Goal: Task Accomplishment & Management: Complete application form

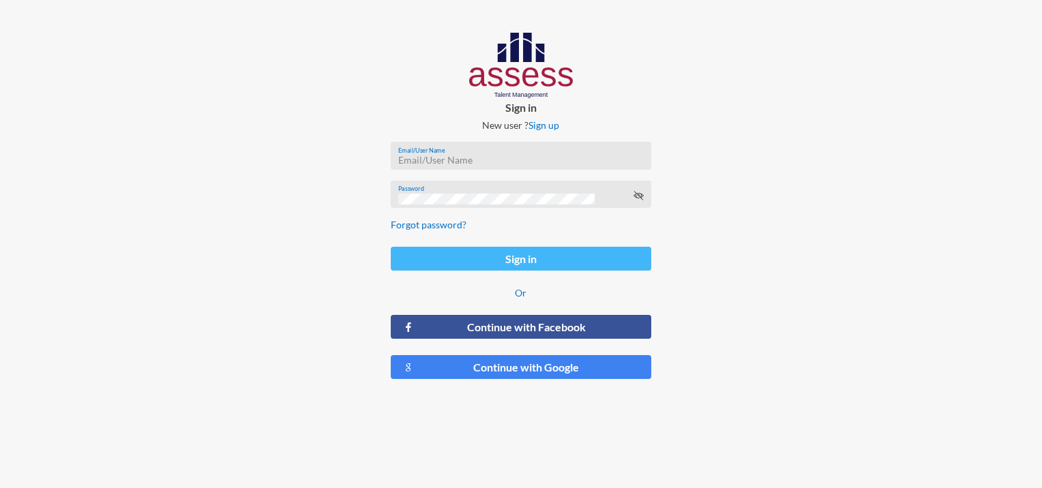
type input "[EMAIL_ADDRESS][DOMAIN_NAME]"
click at [508, 263] on button "Sign in" at bounding box center [521, 259] width 260 height 24
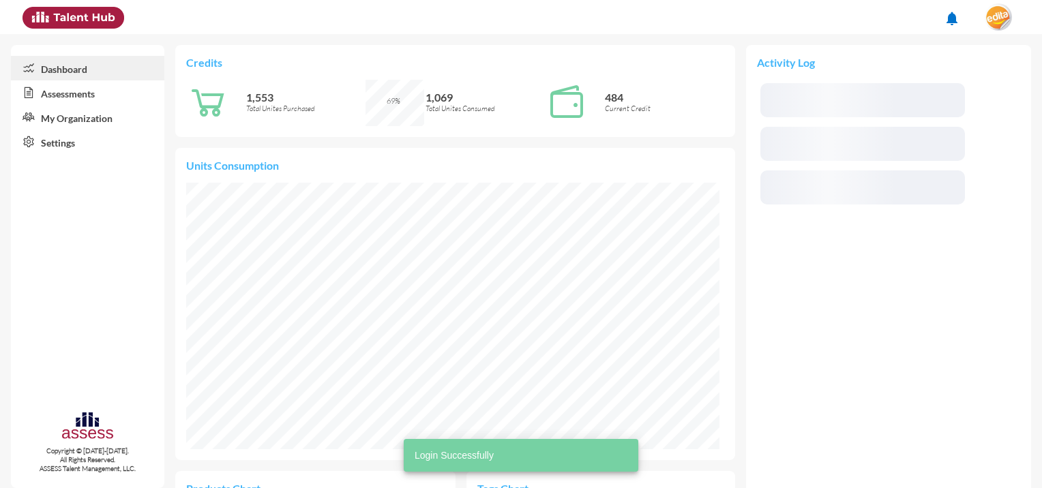
scroll to position [122, 245]
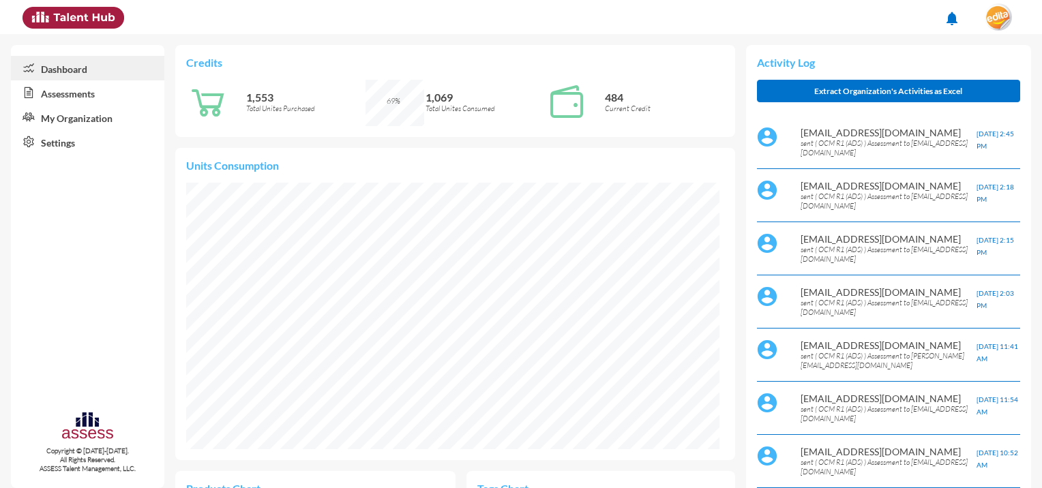
click at [86, 93] on link "Assessments" at bounding box center [87, 92] width 153 height 25
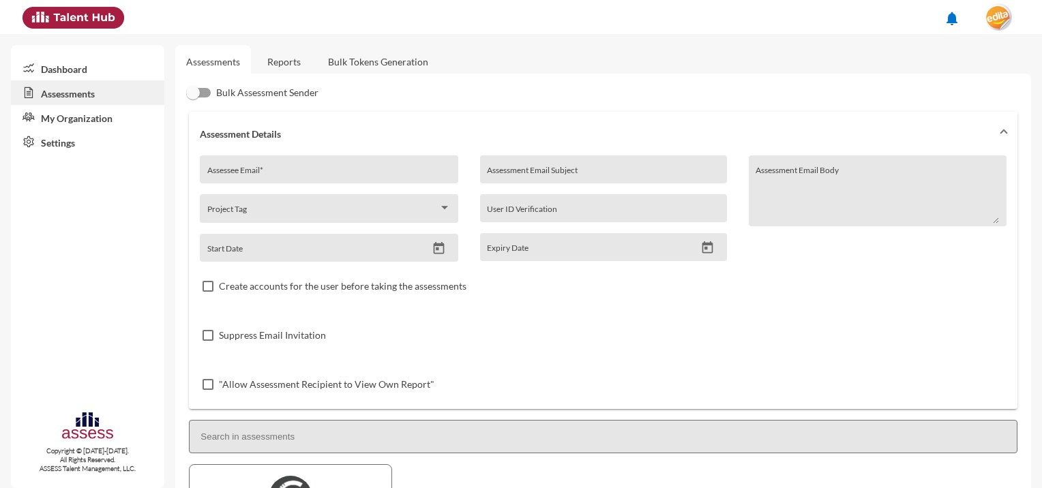
click at [540, 175] on input "Assessment Email Subject" at bounding box center [603, 174] width 233 height 11
type input "Personality Test"
drag, startPoint x: 352, startPoint y: 175, endPoint x: 0, endPoint y: 126, distance: 355.4
click at [0, 34] on html "notifications Dashboard Assessments My Organization Settings Copyright © [DATE]…" at bounding box center [521, 17] width 1042 height 34
paste input "mailto:[PERSON_NAME].nabil1998"
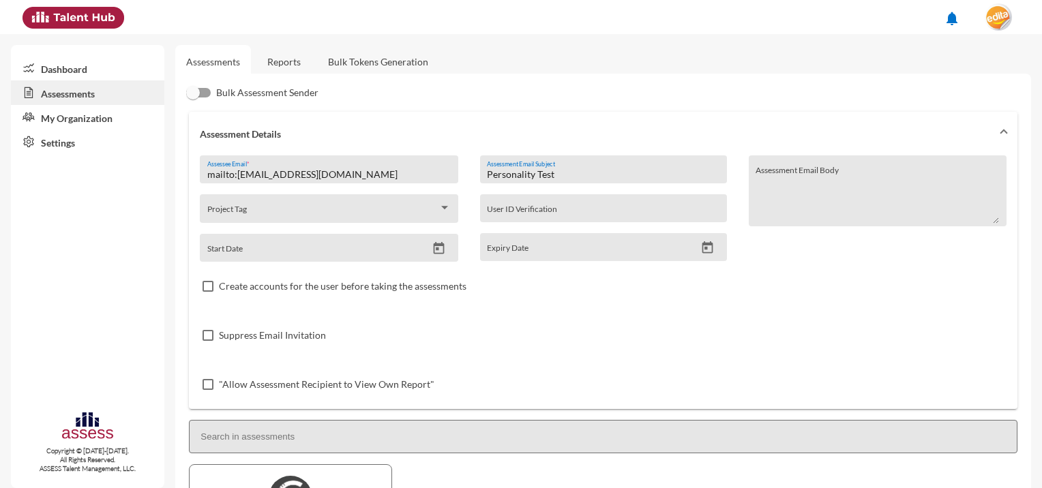
click at [756, 322] on div "Suppress Email Invitation" at bounding box center [603, 335] width 807 height 49
drag, startPoint x: 235, startPoint y: 175, endPoint x: 177, endPoint y: 175, distance: 57.3
click at [177, 175] on div "Bulk Assessment Sender Assessment Details mailto:[EMAIL_ADDRESS][DOMAIN_NAME] A…" at bounding box center [603, 366] width 856 height 585
type input "[EMAIL_ADDRESS][DOMAIN_NAME]"
click at [622, 325] on div "Suppress Email Invitation" at bounding box center [603, 335] width 807 height 49
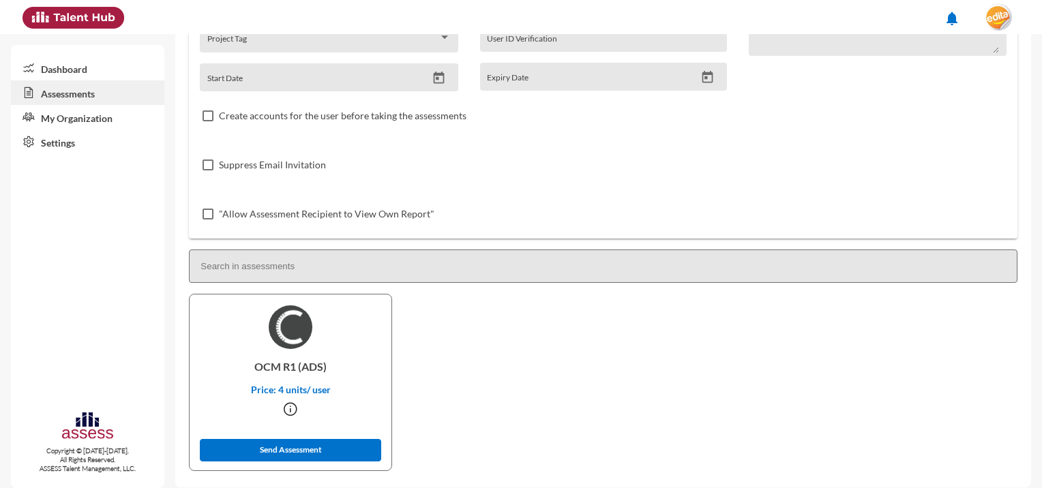
scroll to position [181, 0]
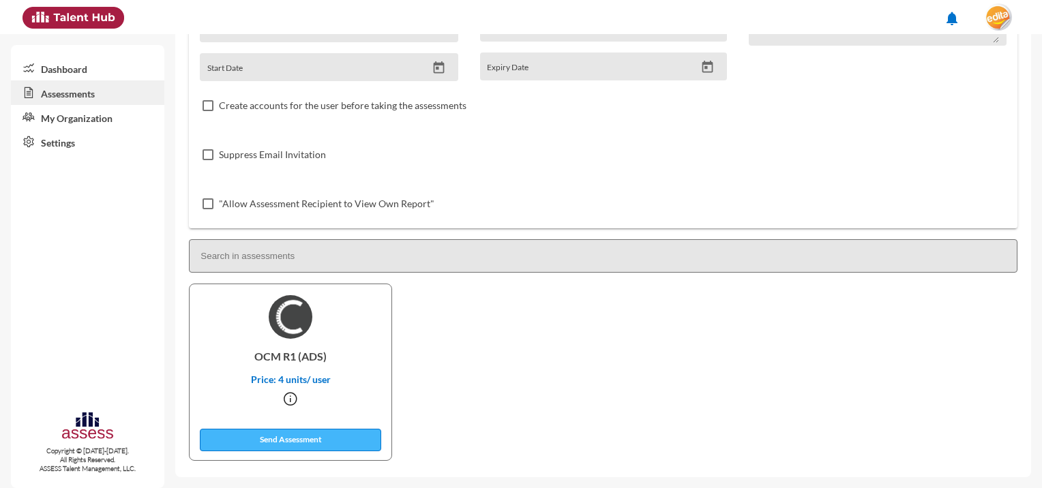
click at [308, 433] on button "Send Assessment" at bounding box center [290, 440] width 181 height 23
click at [71, 77] on link "Dashboard" at bounding box center [87, 68] width 153 height 25
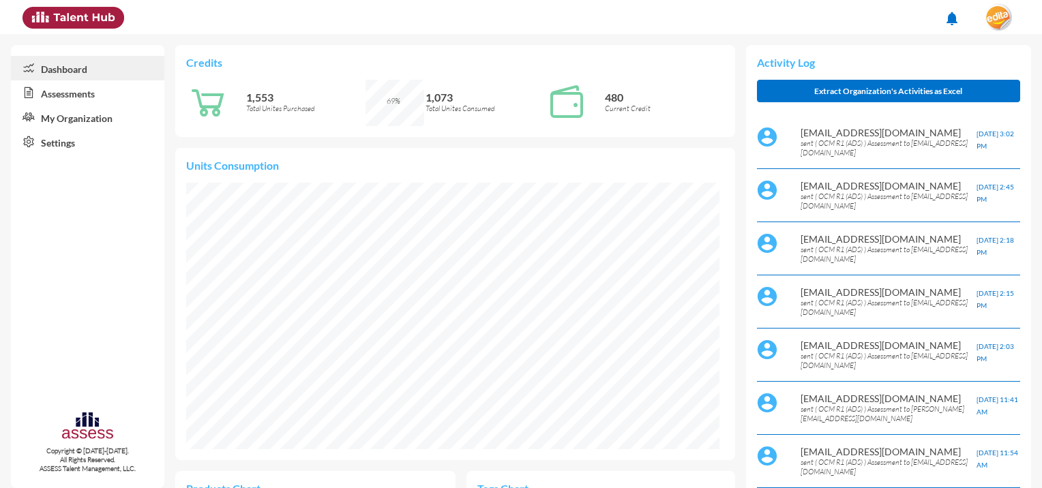
click at [65, 89] on link "Assessments" at bounding box center [87, 92] width 153 height 25
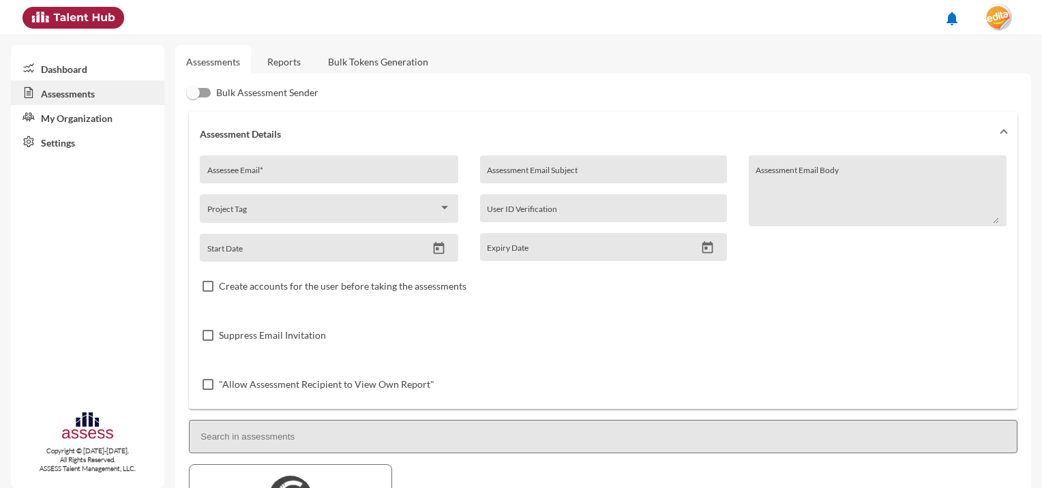
click at [275, 59] on link "Reports" at bounding box center [283, 61] width 55 height 33
